Goal: Information Seeking & Learning: Learn about a topic

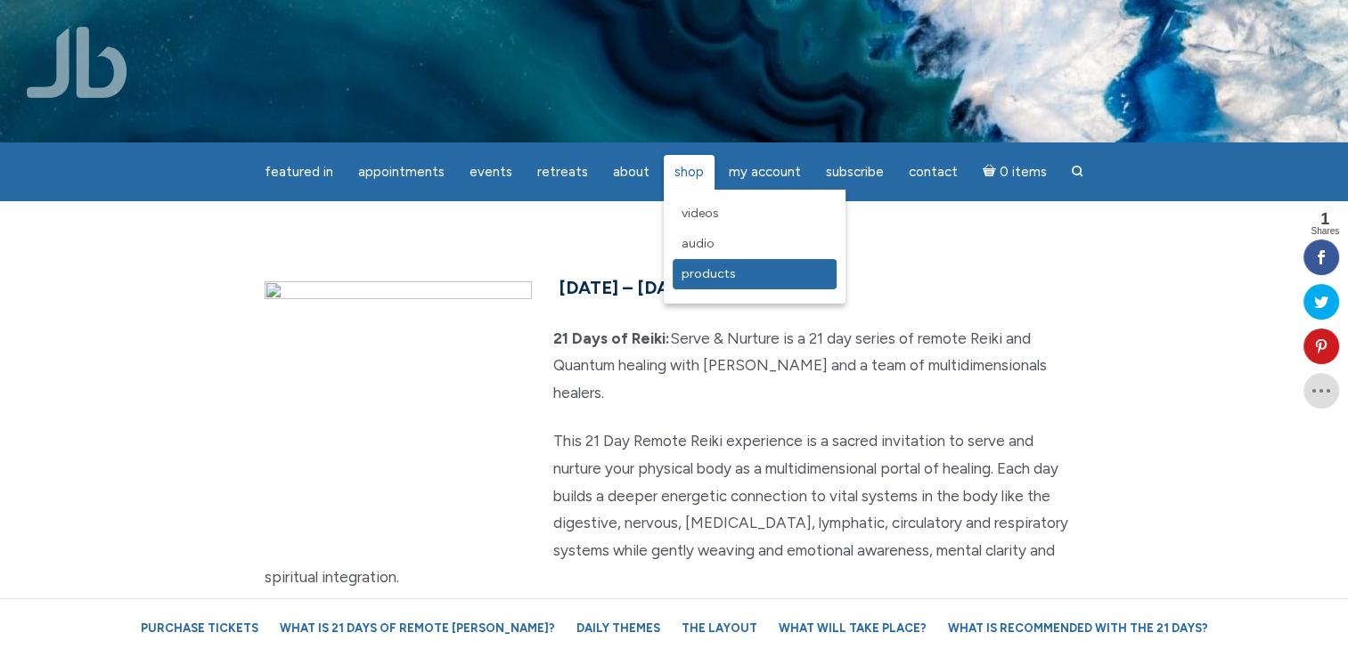
click at [685, 271] on span "Products" at bounding box center [708, 273] width 54 height 15
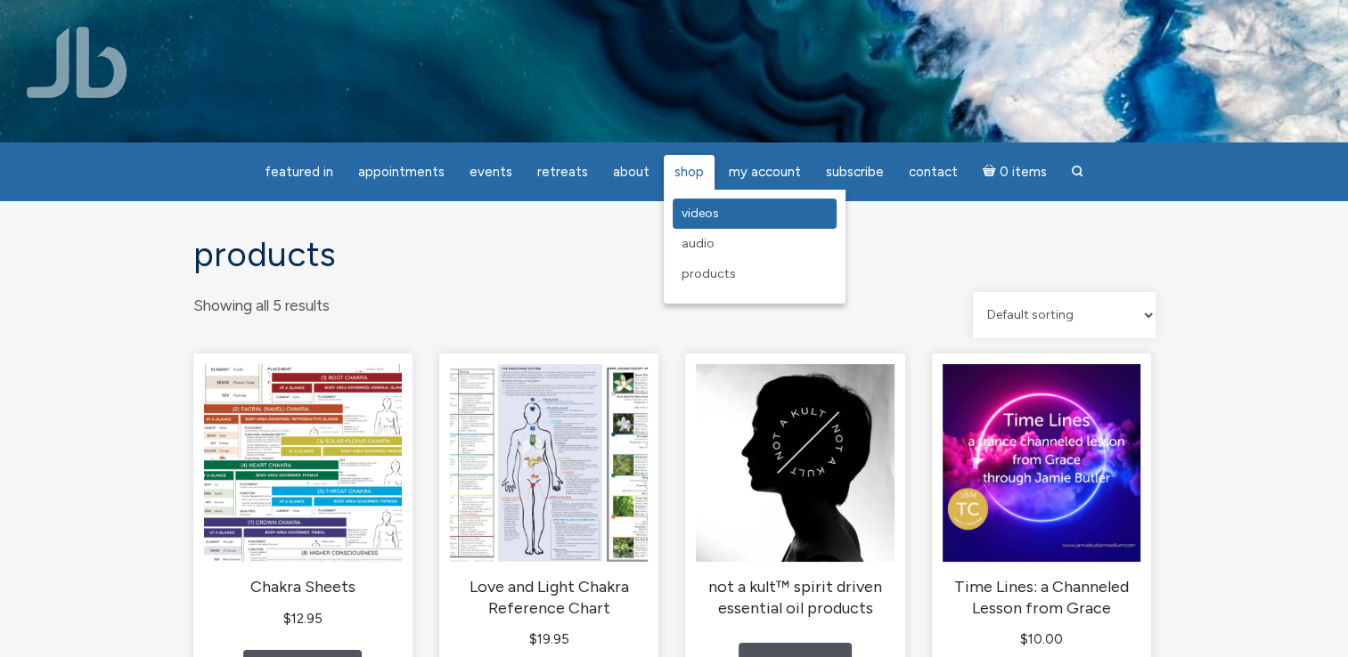
click at [693, 219] on span "Videos" at bounding box center [699, 213] width 37 height 15
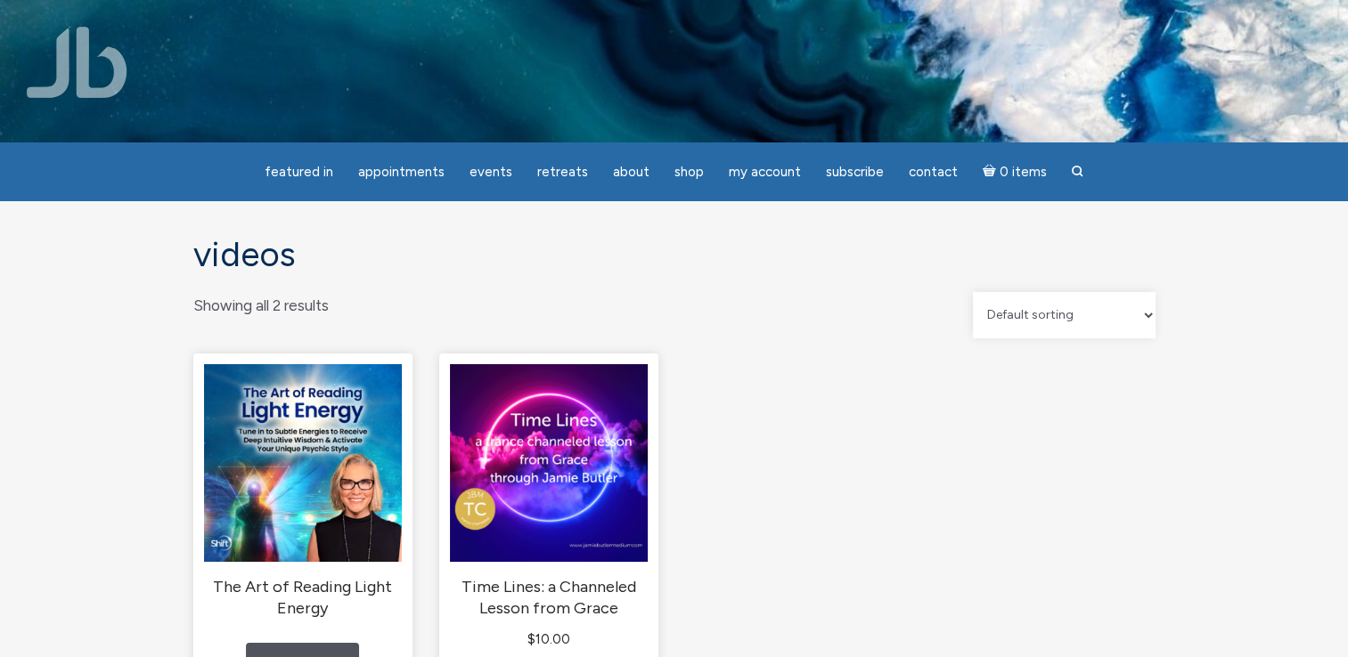
scroll to position [148, 0]
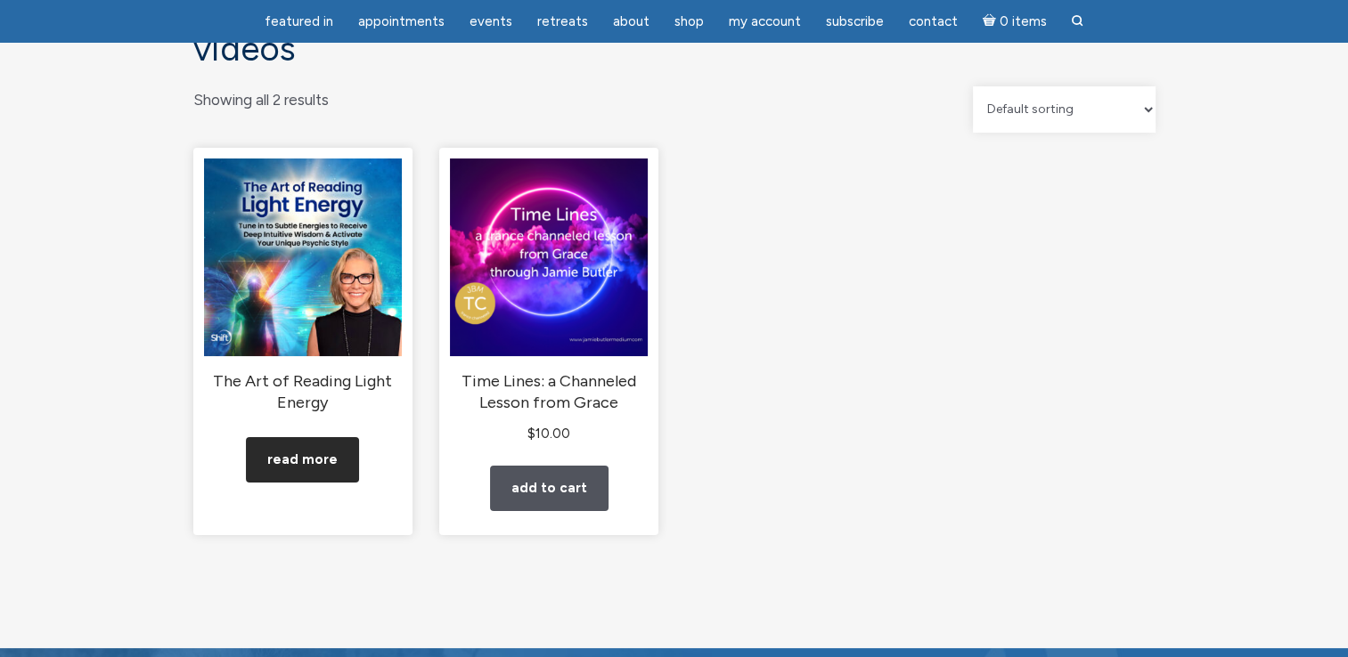
click at [335, 483] on link "Read more" at bounding box center [302, 459] width 113 height 45
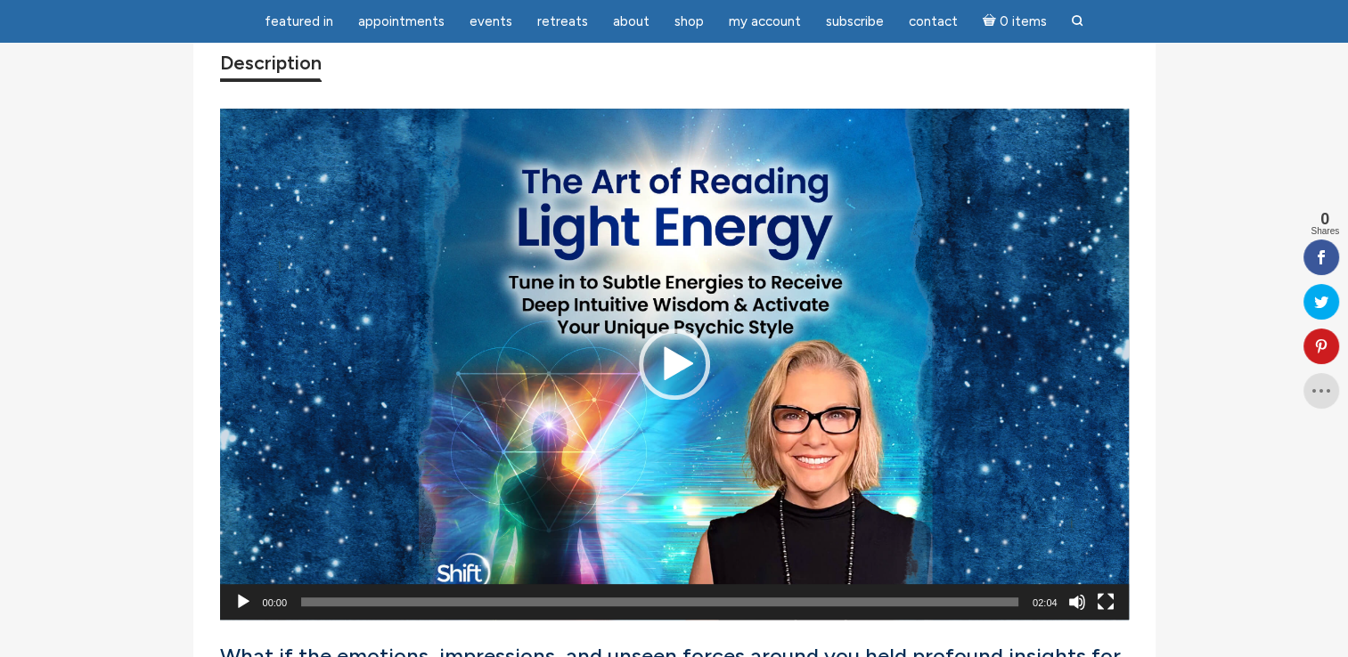
scroll to position [684, 0]
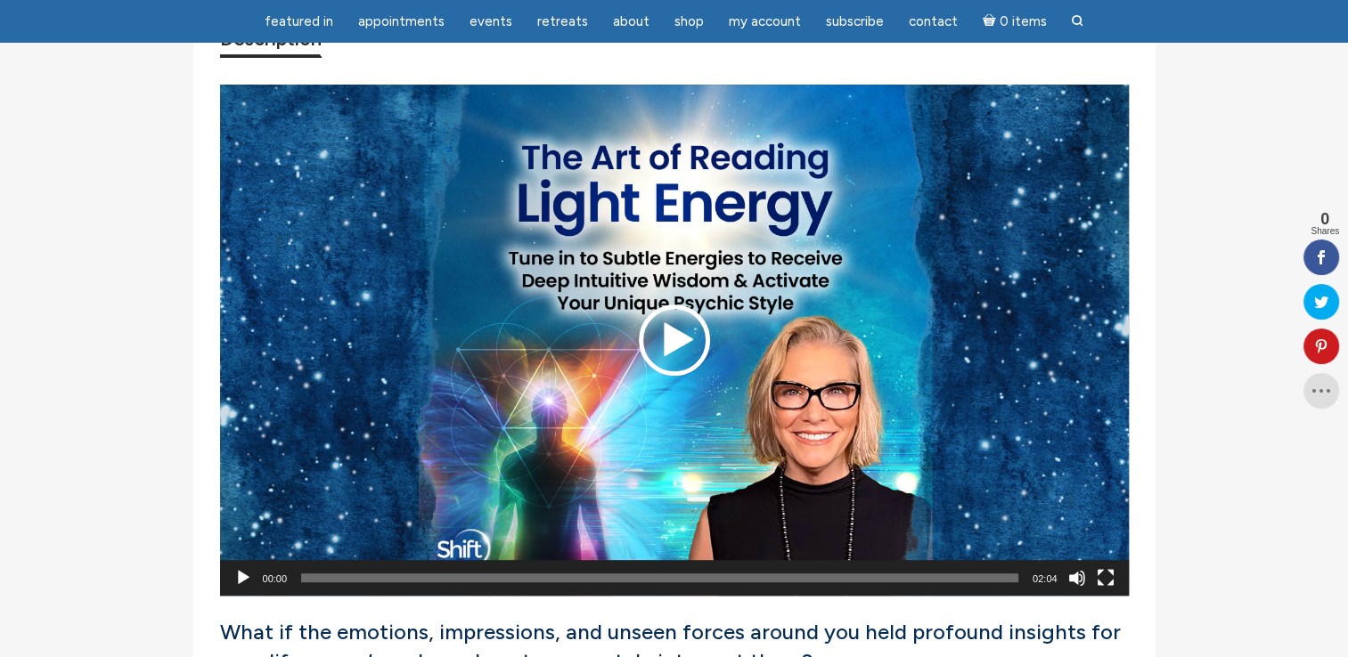
click at [665, 358] on div "Play" at bounding box center [674, 340] width 71 height 71
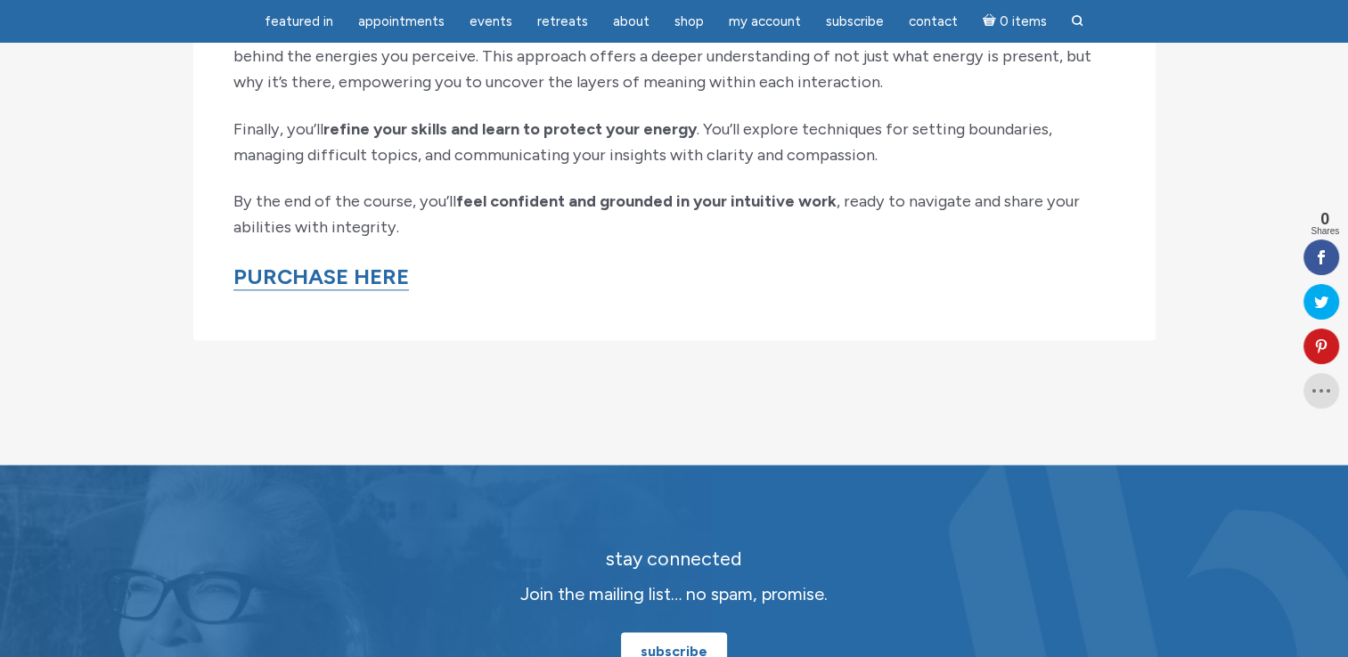
scroll to position [2281, 0]
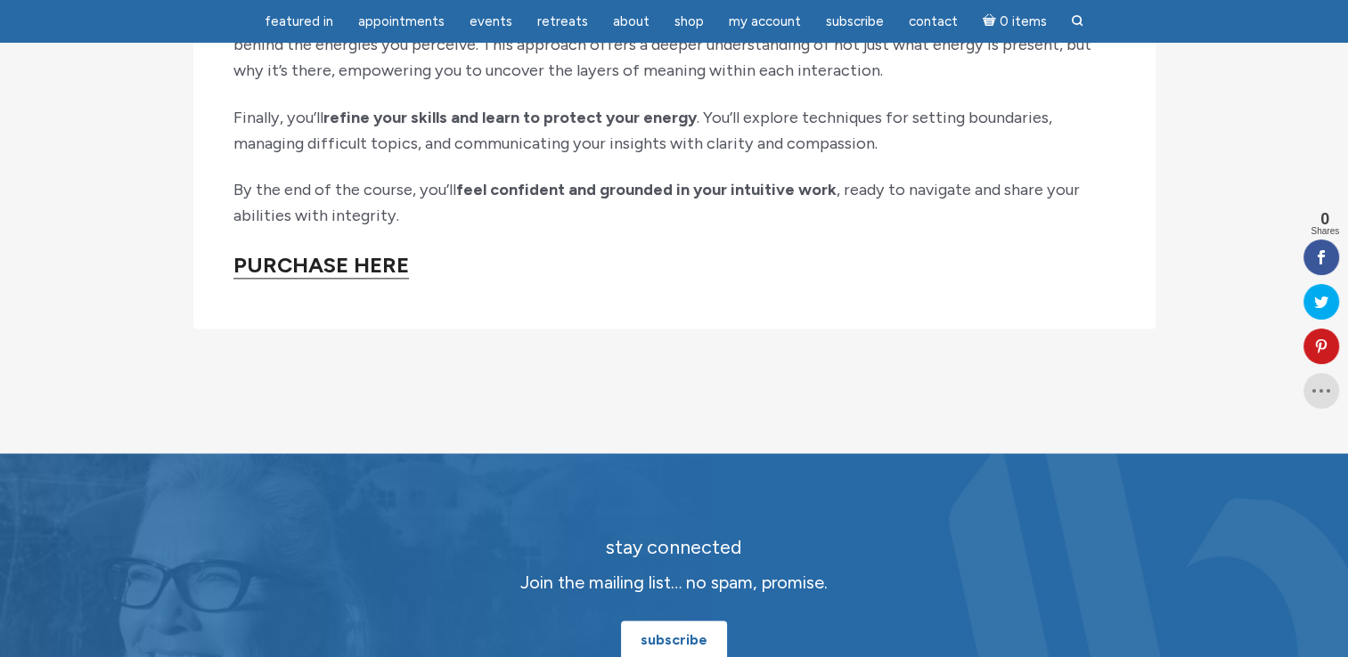
click at [363, 279] on link "PURCHASE HERE" at bounding box center [320, 265] width 175 height 27
